Goal: Communication & Community: Answer question/provide support

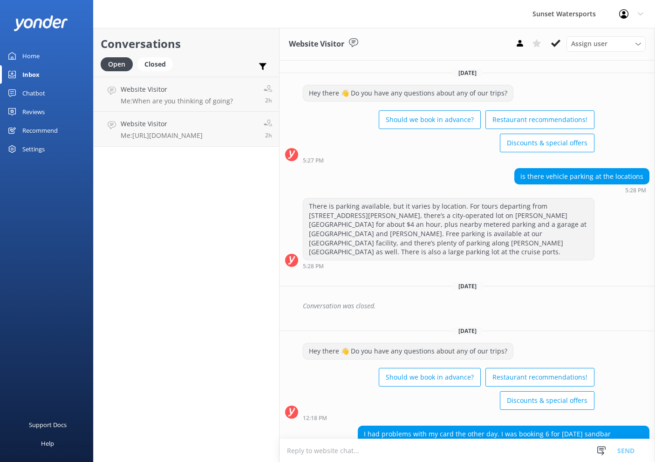
scroll to position [150, 0]
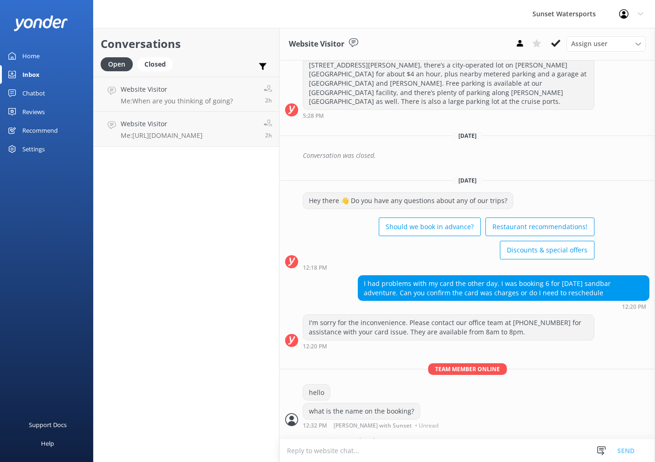
click at [222, 168] on div "Conversations Open Closed Important Assigned to me Unassigned Website Visitor M…" at bounding box center [186, 245] width 186 height 434
click at [201, 103] on p "Bot: There is parking available, but it varies by location. For tours departing…" at bounding box center [189, 101] width 136 height 8
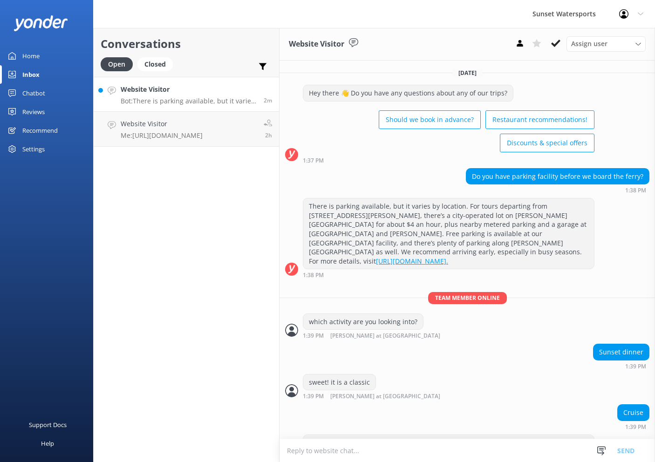
scroll to position [22, 0]
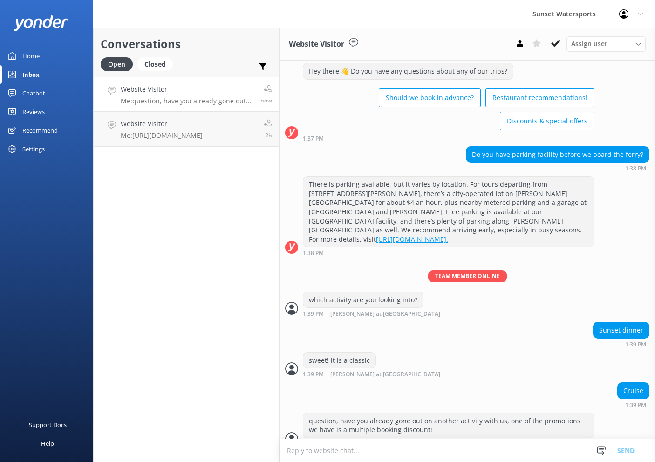
click at [382, 445] on textarea at bounding box center [468, 450] width 376 height 23
type textarea "here are all of the different visitor favorites included... including your dinn…"
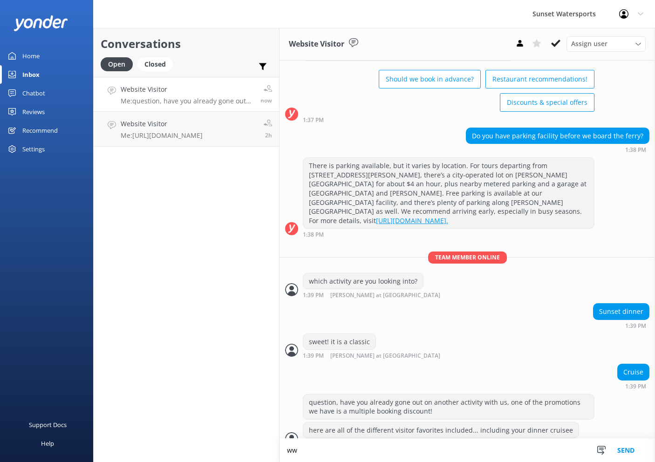
type textarea "w"
paste textarea "[URL][DOMAIN_NAME][PERSON_NAME]"
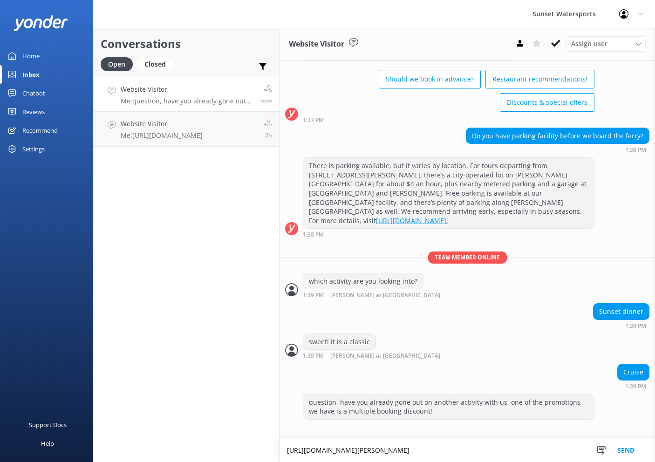
scroll to position [58, 0]
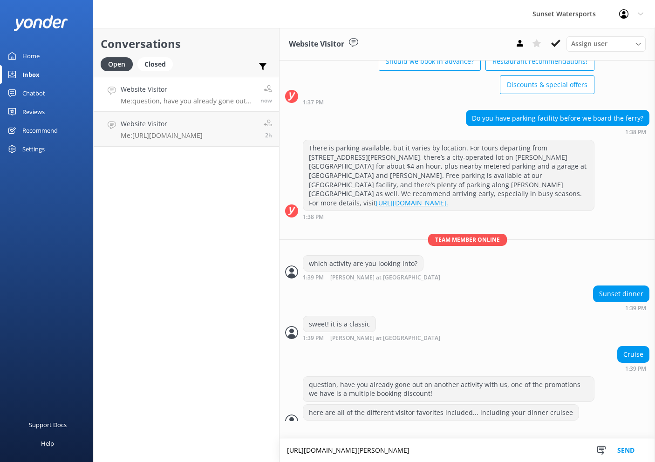
type textarea "[URL][DOMAIN_NAME][PERSON_NAME]"
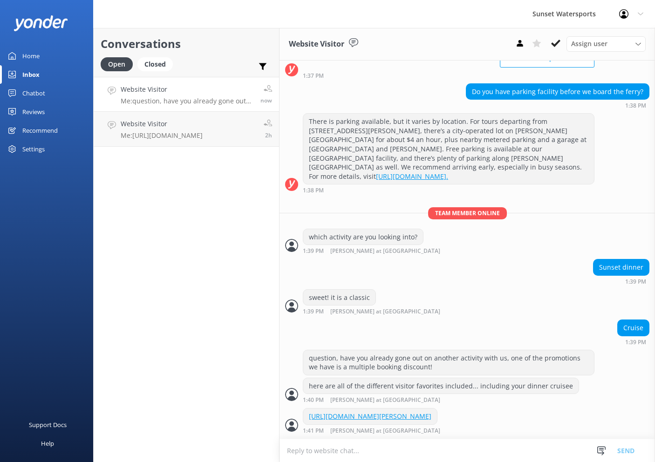
scroll to position [89, 0]
click at [420, 449] on textarea at bounding box center [468, 450] width 376 height 23
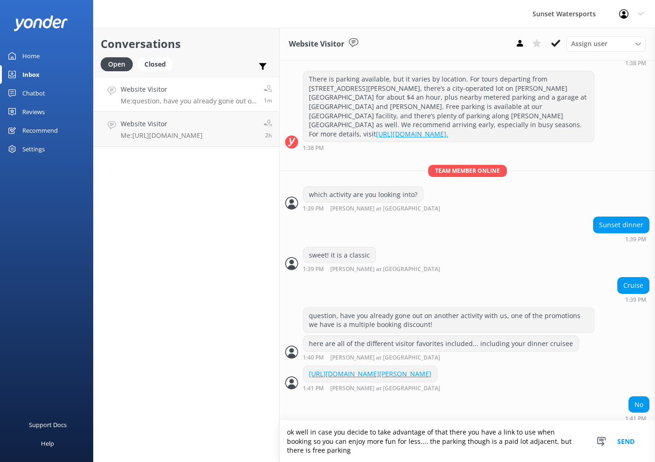
scroll to position [136, 0]
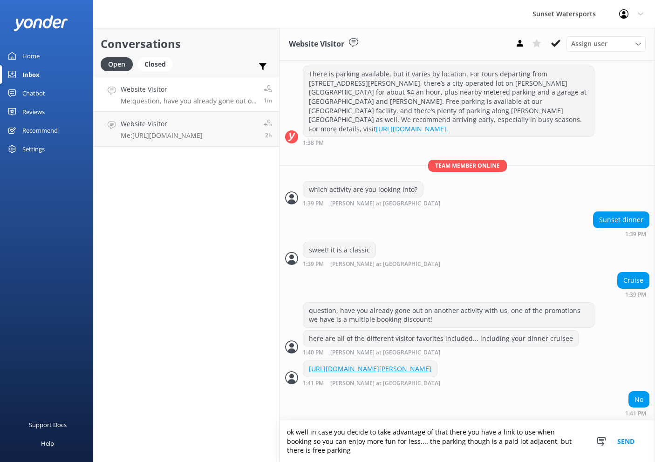
type textarea "ok well in case you decide to take advantage of that there you have a link to u…"
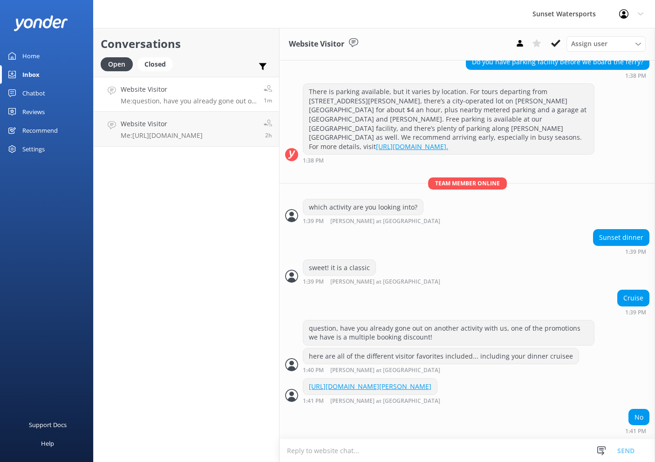
scroll to position [166, 0]
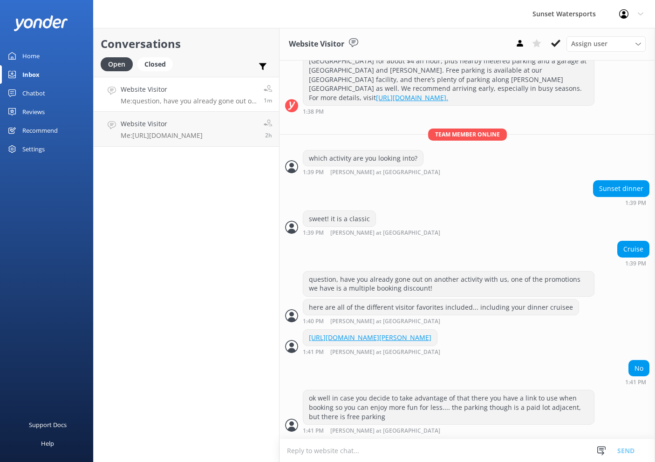
click at [377, 447] on textarea at bounding box center [468, 450] width 376 height 23
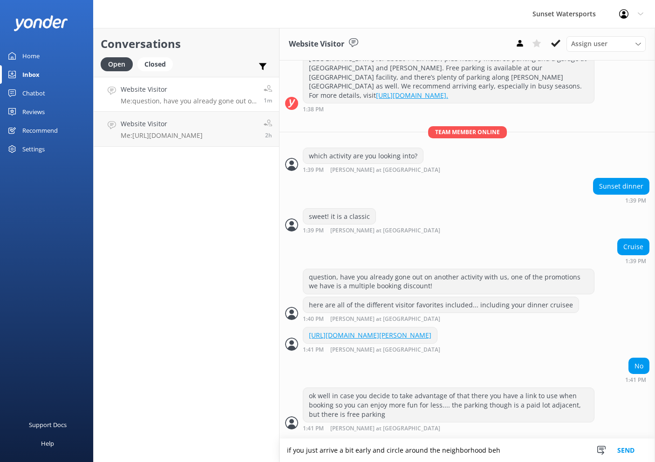
scroll to position [188, 0]
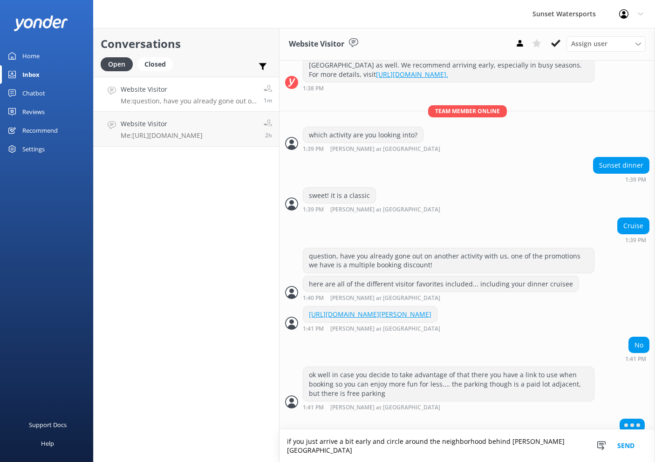
type textarea "if you just arrive a bit early and circle around the neighborhood behind [PERSO…"
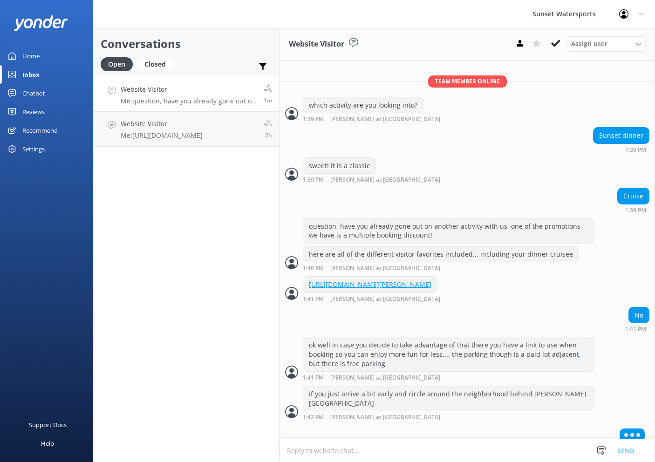
scroll to position [218, 0]
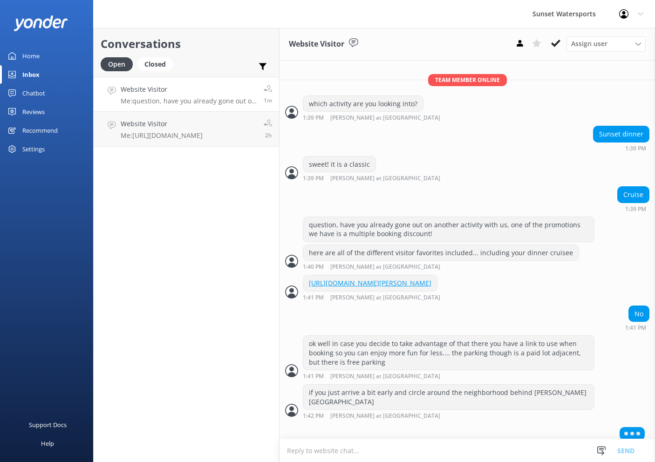
click at [352, 450] on textarea at bounding box center [468, 450] width 376 height 23
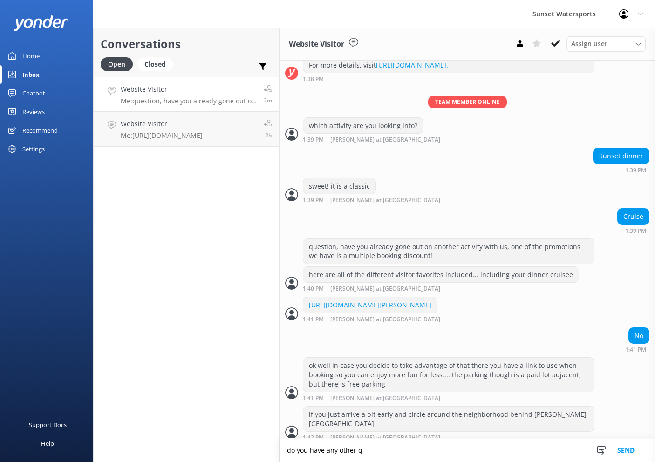
scroll to position [226, 0]
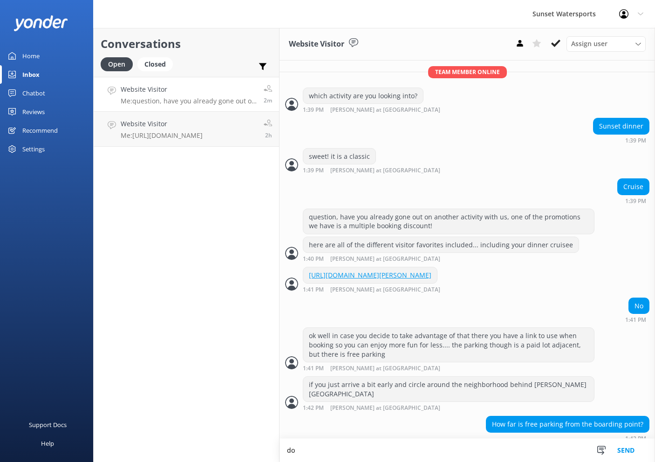
type textarea "d"
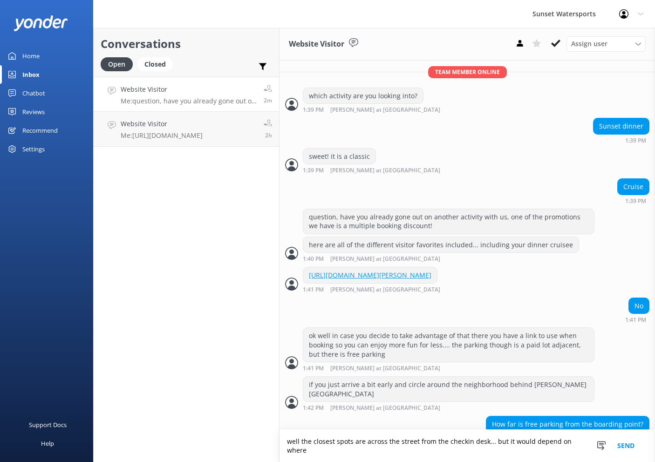
scroll to position [235, 0]
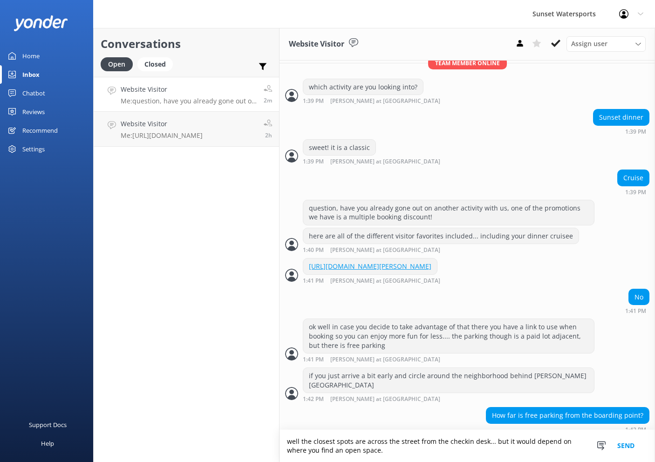
type textarea "well the closest spots are across the street from the checkin desk... but it wo…"
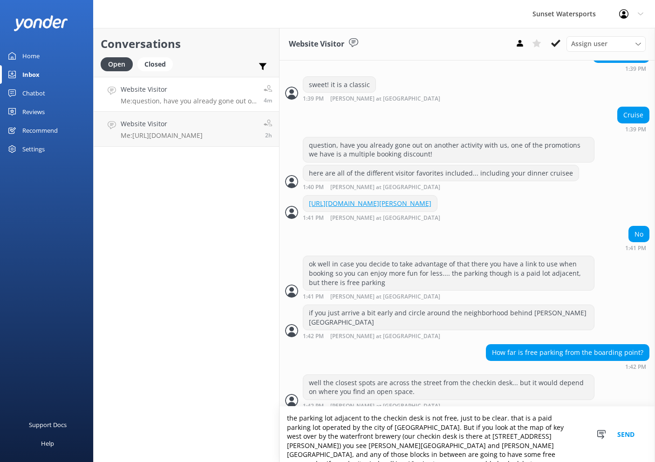
scroll to position [5, 0]
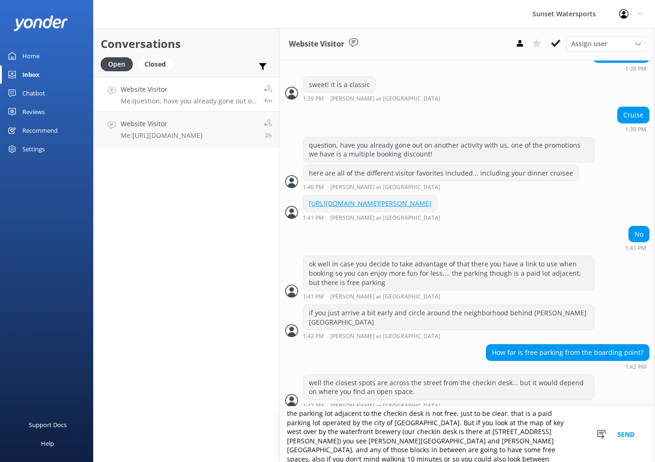
type textarea "the parking lot adjacent to the checkin desk is not free, just to be clear. tha…"
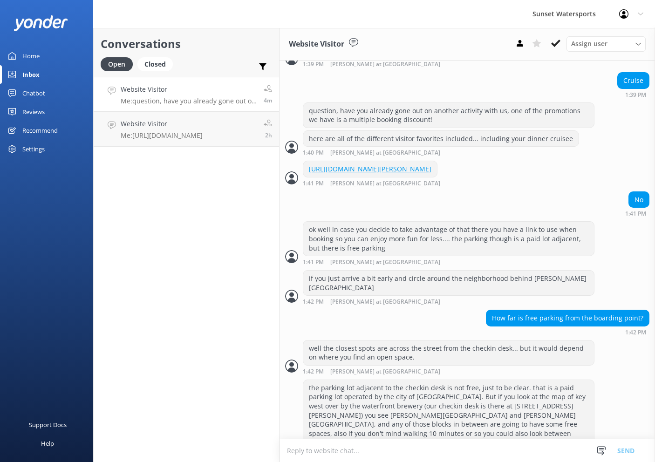
scroll to position [340, 0]
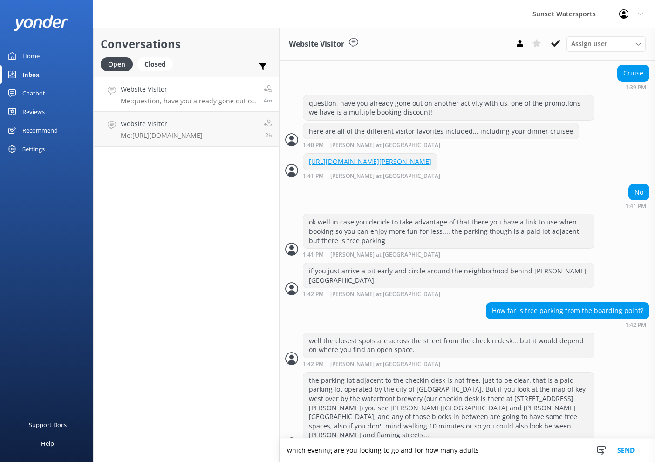
drag, startPoint x: 471, startPoint y: 453, endPoint x: 203, endPoint y: 432, distance: 269.2
click at [203, 432] on div "Conversations Open Closed Important Assigned to me Unassigned Website Visitor M…" at bounding box center [374, 245] width 562 height 434
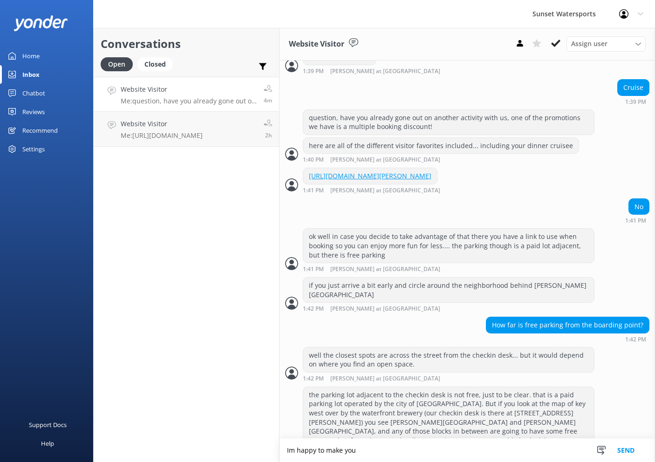
scroll to position [362, 0]
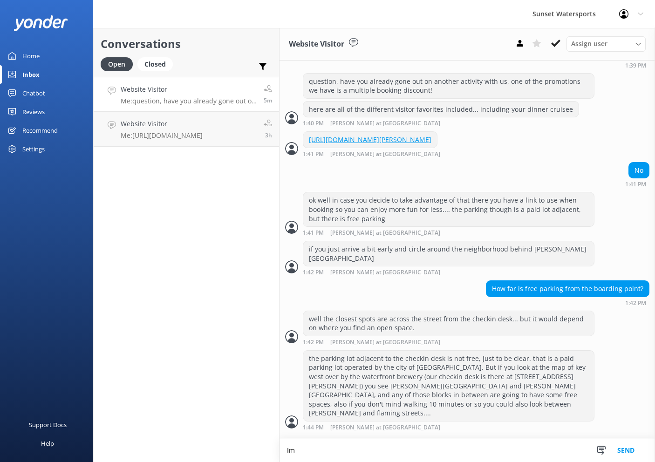
type textarea "I"
type textarea "[PERSON_NAME].... not flaming"
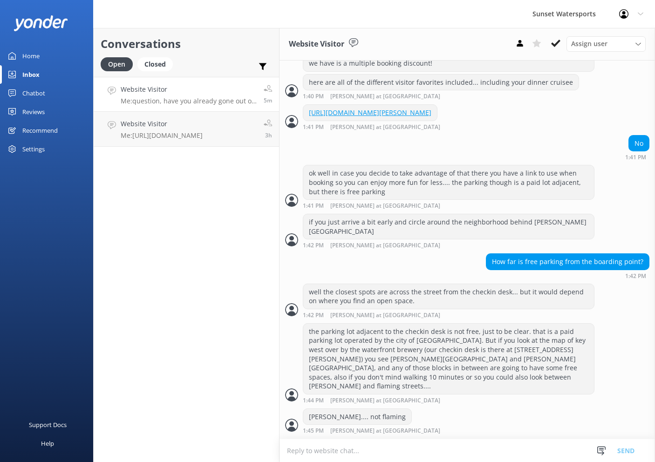
scroll to position [370, 0]
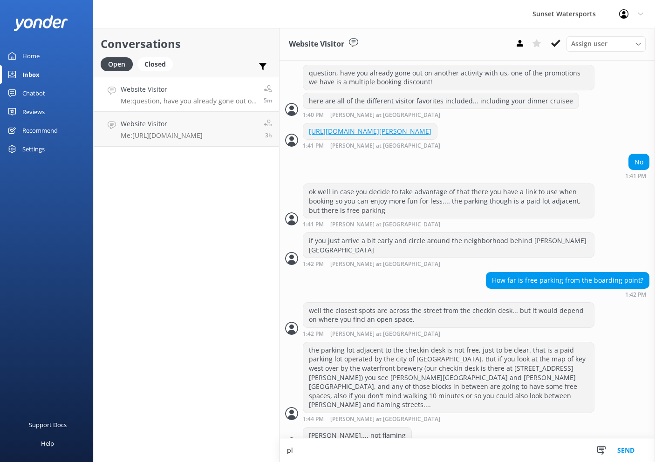
type textarea "p"
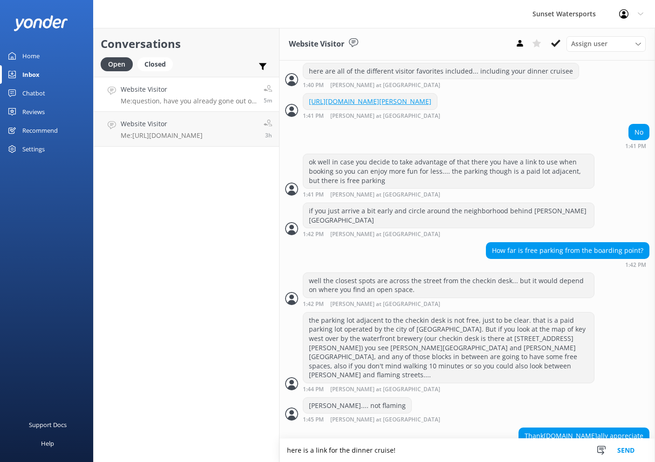
type textarea "here is a link for the dinner cruise!"
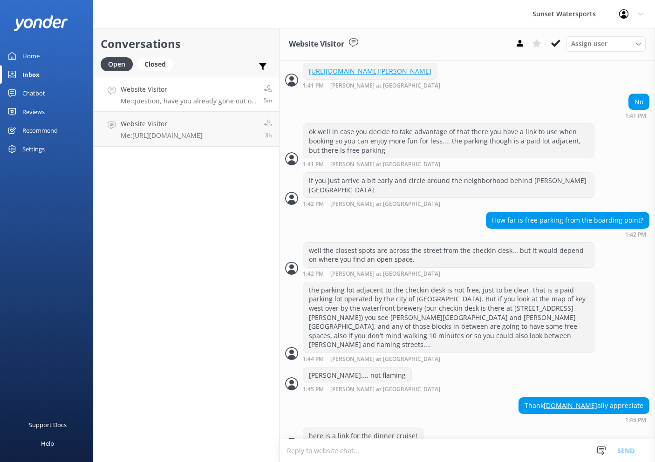
click at [323, 457] on textarea at bounding box center [468, 450] width 376 height 23
paste textarea "[URL][DOMAIN_NAME]"
type textarea "[URL][DOMAIN_NAME]"
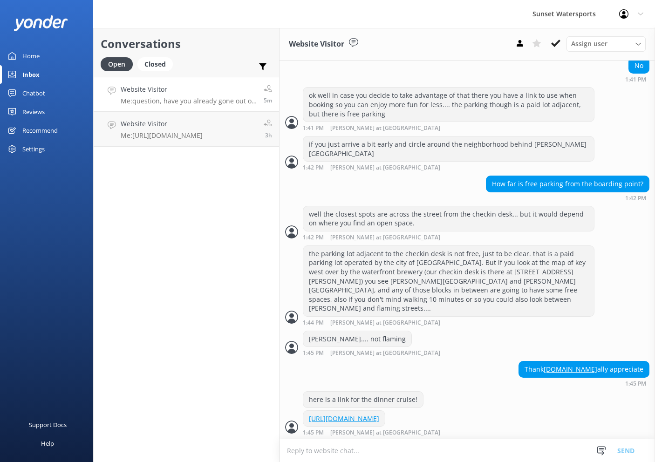
click at [331, 454] on textarea at bounding box center [468, 450] width 376 height 23
type textarea "when you use that link it will generate a code for ten percent off on additiona…"
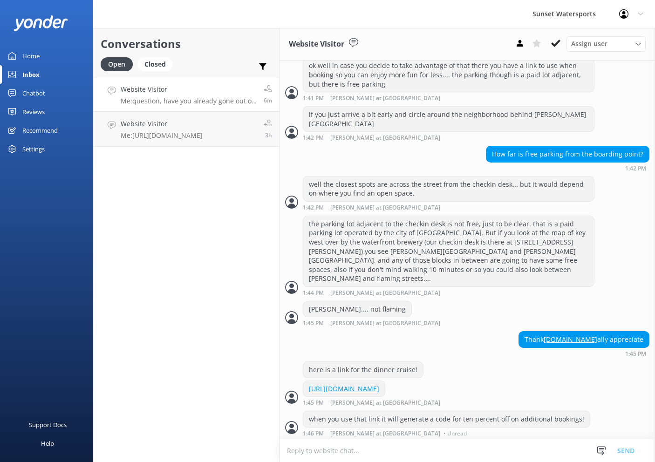
click at [115, 0] on div at bounding box center [58, 14] width 116 height 28
click at [216, 162] on div "Conversations Open Closed Important Assigned to me Unassigned Website Visitor M…" at bounding box center [186, 245] width 186 height 434
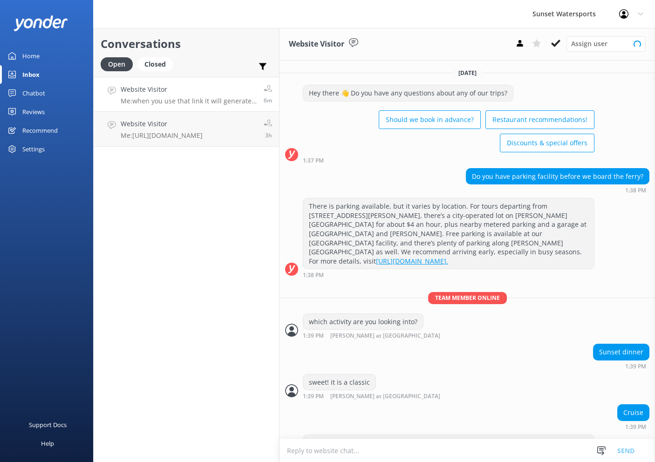
scroll to position [496, 0]
